Goal: Task Accomplishment & Management: Complete application form

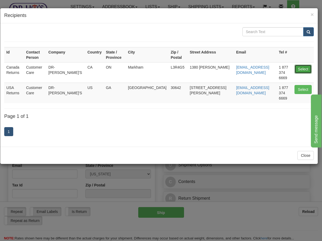
click at [305, 65] on button "Select" at bounding box center [303, 69] width 17 height 9
type input "Canada Returns"
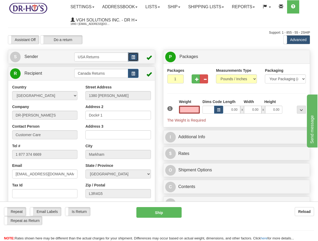
type input "0.00"
click at [130, 56] on button "button" at bounding box center [133, 56] width 11 height 9
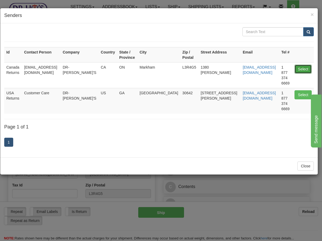
click at [302, 67] on button "Select" at bounding box center [303, 69] width 17 height 9
type input "Canada Returns"
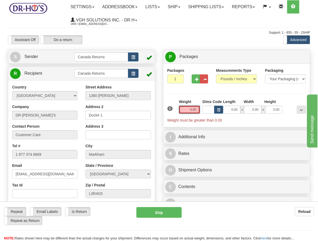
click at [186, 107] on input "0.00" at bounding box center [189, 110] width 21 height 8
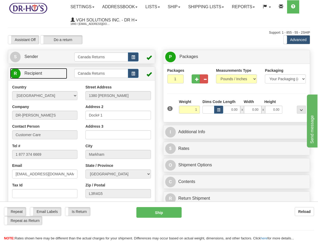
click at [50, 73] on link "R Recipient" at bounding box center [38, 73] width 57 height 11
type input "1.00"
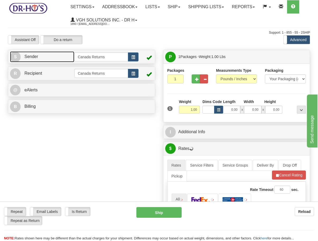
click at [52, 60] on link "S Sender" at bounding box center [42, 56] width 64 height 11
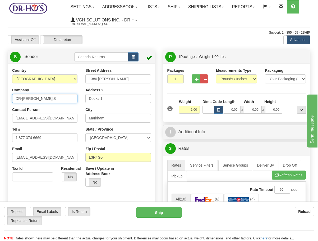
drag, startPoint x: 44, startPoint y: 97, endPoint x: -101, endPoint y: 95, distance: 145.0
click at [0, 95] on html "Training Course Close Toggle navigation Settings Shipping Preferences New Sende…" at bounding box center [159, 120] width 318 height 241
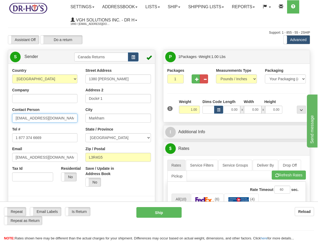
drag, startPoint x: 69, startPoint y: 118, endPoint x: -20, endPoint y: 110, distance: 88.7
click at [0, 110] on html "Training Course Close Toggle navigation Settings Shipping Preferences New Sende…" at bounding box center [159, 120] width 318 height 241
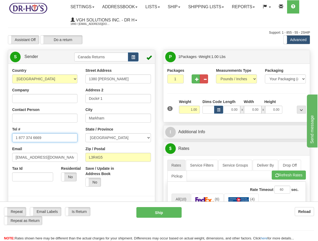
drag, startPoint x: 51, startPoint y: 136, endPoint x: -28, endPoint y: 133, distance: 79.2
click at [0, 133] on html "Training Course Close Toggle navigation Settings Shipping Preferences New Sende…" at bounding box center [159, 120] width 318 height 241
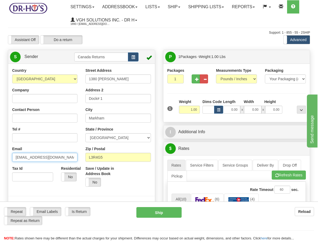
drag, startPoint x: 48, startPoint y: 158, endPoint x: -8, endPoint y: 148, distance: 56.6
click at [0, 148] on html "Training Course Close Toggle navigation Settings Shipping Preferences New Sende…" at bounding box center [159, 120] width 318 height 241
click at [21, 92] on label "Company" at bounding box center [20, 89] width 17 height 5
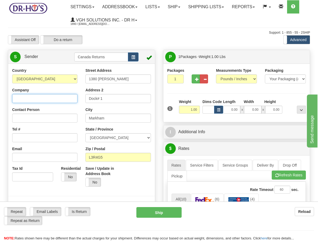
click at [21, 94] on input "Company" at bounding box center [44, 98] width 65 height 9
paste input "[PERSON_NAME]"
type input "[PERSON_NAME]"
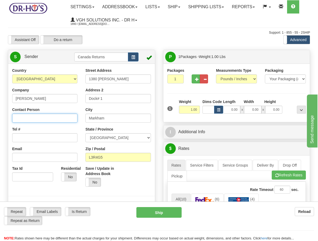
click at [32, 114] on input "Contact Person" at bounding box center [44, 118] width 65 height 9
paste input "[PERSON_NAME]"
type input "[PERSON_NAME]"
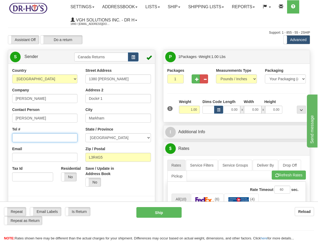
click at [44, 140] on input "Tel #" at bounding box center [44, 137] width 65 height 9
paste input "4163601745"
type input "4163601745"
click at [145, 77] on input "1380 [PERSON_NAME]" at bounding box center [117, 78] width 65 height 9
paste input "[STREET_ADDRESS]"
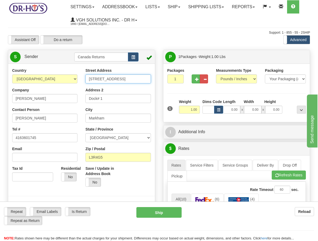
type input "[STREET_ADDRESS]"
drag, startPoint x: 116, startPoint y: 100, endPoint x: 78, endPoint y: 99, distance: 38.6
click at [78, 99] on div "Country [GEOGRAPHIC_DATA] [GEOGRAPHIC_DATA] [GEOGRAPHIC_DATA] [GEOGRAPHIC_DATA]…" at bounding box center [81, 141] width 147 height 147
click at [117, 120] on input "Markham" at bounding box center [117, 118] width 65 height 9
click at [119, 105] on div "Street Address [STREET_ADDRESS] Address 2 City [GEOGRAPHIC_DATA] State / Provin…" at bounding box center [118, 129] width 73 height 123
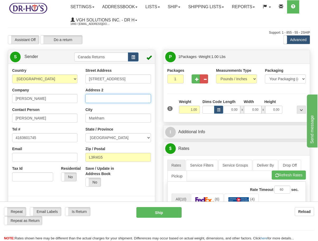
click at [117, 102] on input "Address 2" at bounding box center [117, 98] width 65 height 9
paste input "208"
type input "208"
drag, startPoint x: 143, startPoint y: 115, endPoint x: 73, endPoint y: 115, distance: 70.1
click at [73, 115] on div "Country [GEOGRAPHIC_DATA] [GEOGRAPHIC_DATA] [GEOGRAPHIC_DATA] [GEOGRAPHIC_DATA]…" at bounding box center [81, 141] width 147 height 147
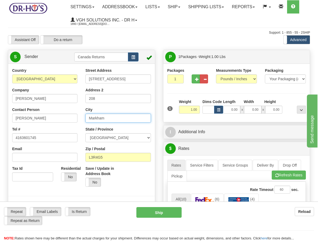
paste input "[GEOGRAPHIC_DATA]"
type input "[GEOGRAPHIC_DATA]"
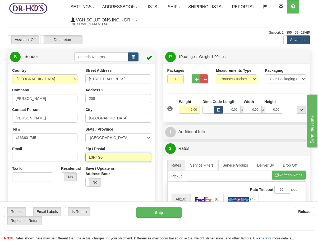
drag, startPoint x: 111, startPoint y: 155, endPoint x: 83, endPoint y: 155, distance: 28.6
click at [83, 155] on div "Street Address [STREET_ADDRESS] Address 2 208 City [GEOGRAPHIC_DATA] State / Pr…" at bounding box center [118, 129] width 73 height 123
paste input "M5A4H3"
type input "M5A4H3"
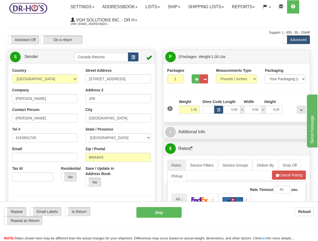
click at [159, 175] on div at bounding box center [81, 135] width 155 height 134
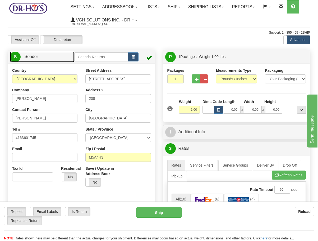
click at [60, 59] on link "S Sender" at bounding box center [42, 56] width 64 height 11
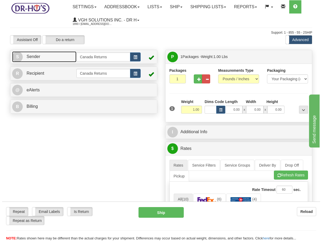
scroll to position [53, 0]
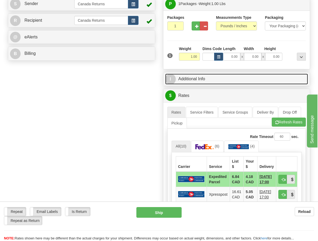
click at [203, 76] on link "I Additional Info" at bounding box center [236, 79] width 143 height 11
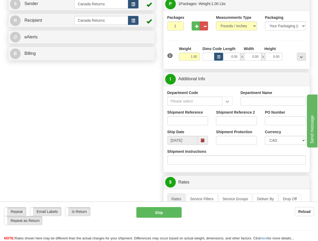
click at [195, 126] on div "Shipment Reference" at bounding box center [188, 120] width 49 height 20
click at [195, 122] on input "Shipment Reference" at bounding box center [188, 120] width 41 height 9
paste input "1199315"
click at [200, 138] on span at bounding box center [203, 140] width 10 height 9
type input "1199315"
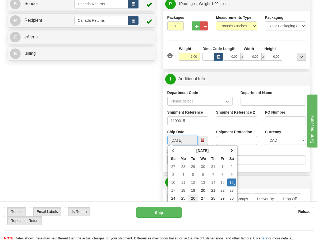
click at [190, 196] on td "26" at bounding box center [193, 198] width 9 height 8
type input "[DATE]"
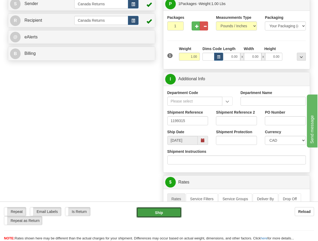
click at [156, 214] on button "Ship" at bounding box center [159, 212] width 45 height 11
type input "DOM.EP"
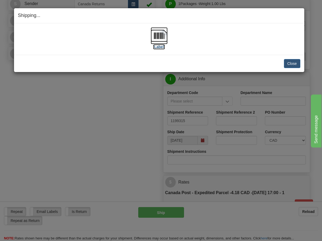
click at [163, 34] on img at bounding box center [159, 35] width 17 height 17
click at [292, 64] on button "Close" at bounding box center [292, 63] width 16 height 9
